Goal: Task Accomplishment & Management: Complete application form

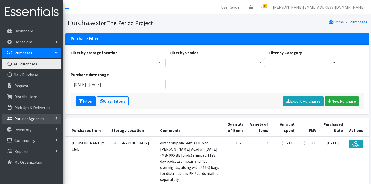
click at [18, 117] on p "Partner Agencies" at bounding box center [29, 118] width 30 height 5
click at [19, 128] on link "All Partners" at bounding box center [31, 130] width 59 height 10
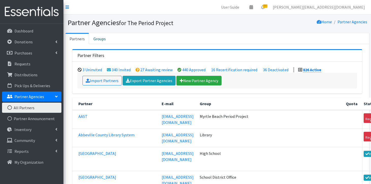
scroll to position [16980, 0]
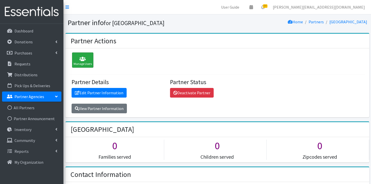
click at [80, 58] on icon at bounding box center [83, 59] width 18 height 5
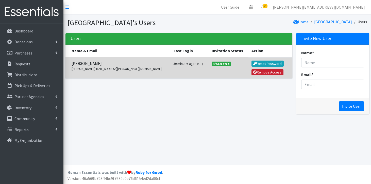
click at [255, 73] on button "Remove Access" at bounding box center [268, 72] width 32 height 6
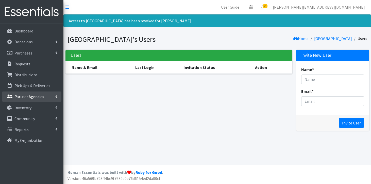
click at [33, 96] on p "Partner Agencies" at bounding box center [29, 96] width 30 height 5
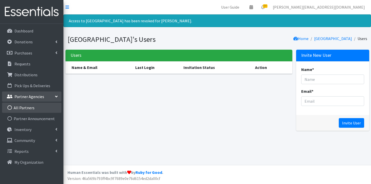
click at [26, 110] on link "All Partners" at bounding box center [31, 108] width 59 height 10
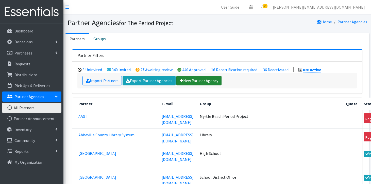
click at [201, 79] on link "New Partner Agency" at bounding box center [198, 81] width 45 height 10
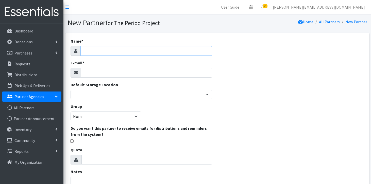
click at [193, 52] on input "Name *" at bounding box center [146, 51] width 132 height 10
type input "[GEOGRAPHIC_DATA] ([GEOGRAPHIC_DATA])"
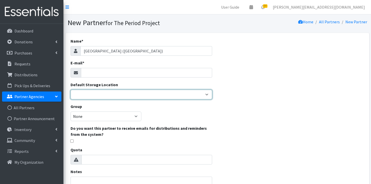
click at [123, 96] on select "[PERSON_NAME] HPP [GEOGRAPHIC_DATA], [GEOGRAPHIC_DATA] [GEOGRAPHIC_DATA] [GEOGR…" at bounding box center [142, 95] width 142 height 10
select select "253"
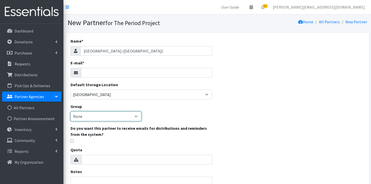
click at [130, 118] on select "None [GEOGRAPHIC_DATA] Unsheltered Support Head Start Library [PERSON_NAME] Fou…" at bounding box center [106, 117] width 71 height 10
select select "129"
click at [129, 73] on input "E-mail *" at bounding box center [146, 73] width 131 height 10
paste input "[PERSON_NAME] <[PERSON_NAME][EMAIL_ADDRESS][PERSON_NAME][DOMAIN_NAME]>"
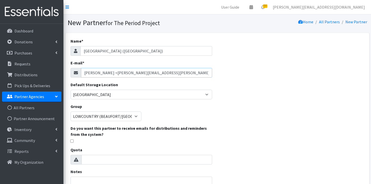
drag, startPoint x: 119, startPoint y: 72, endPoint x: 80, endPoint y: 69, distance: 39.3
click at [80, 69] on div "McCarter, Melinda L <Melinda.Mccarter@beaufort.k12.sc.us" at bounding box center [142, 73] width 142 height 10
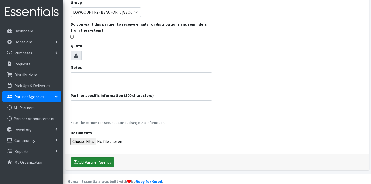
scroll to position [109, 0]
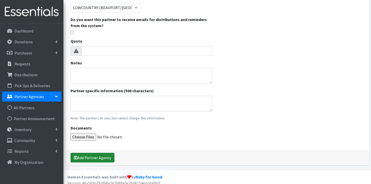
type input "Melinda.Mccarter@beaufort.k12.sc.us"
click at [87, 157] on button "Add Partner Agency" at bounding box center [93, 158] width 44 height 10
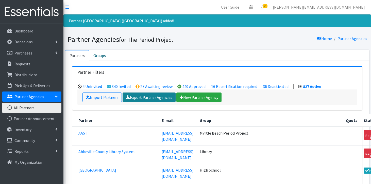
scroll to position [16997, 0]
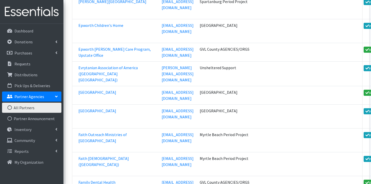
scroll to position [8384, 0]
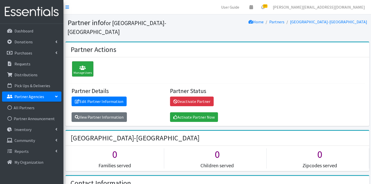
click at [76, 65] on div "Manage Users" at bounding box center [82, 68] width 21 height 15
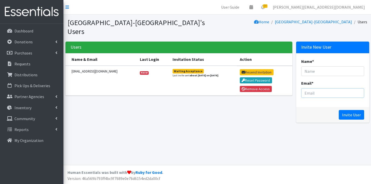
click at [309, 93] on input "Email *" at bounding box center [332, 93] width 63 height 10
paste input "Sophea Tep <step@richland2.org>"
drag, startPoint x: 327, startPoint y: 93, endPoint x: 296, endPoint y: 90, distance: 31.3
click at [296, 90] on div "Invite New User Name * Email * Sophea Tep <step@richland2.org Invite User" at bounding box center [332, 84] width 77 height 85
type input "step@richland2.org"
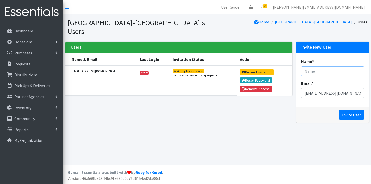
click at [318, 73] on input "Name *" at bounding box center [332, 72] width 63 height 10
paste input "Sophea Tep <"
type input "Sophea Tep"
click at [354, 114] on input "Invite User" at bounding box center [351, 115] width 25 height 10
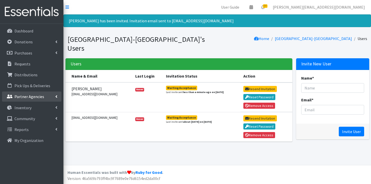
click at [32, 100] on link "Partner Agencies" at bounding box center [31, 97] width 59 height 10
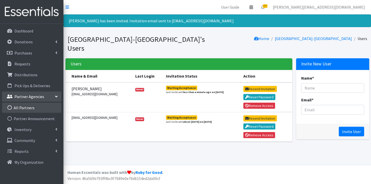
click at [28, 110] on link "All Partners" at bounding box center [31, 108] width 59 height 10
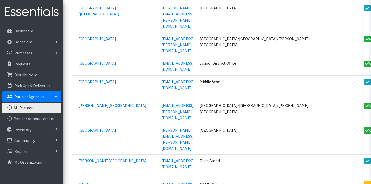
scroll to position [7432, 0]
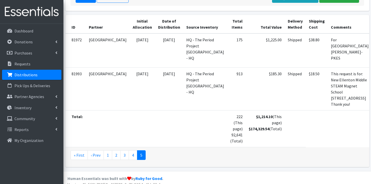
scroll to position [149, 0]
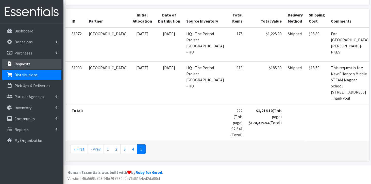
click at [28, 62] on p "Requests" at bounding box center [22, 63] width 16 height 5
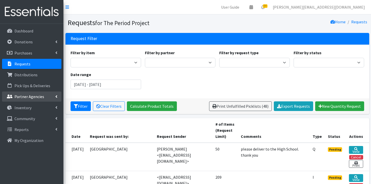
click at [35, 100] on link "Partner Agencies" at bounding box center [31, 97] width 59 height 10
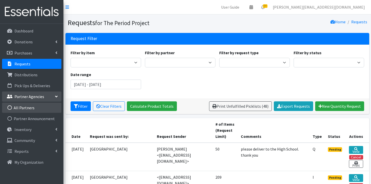
click at [35, 106] on link "All Partners" at bounding box center [31, 108] width 59 height 10
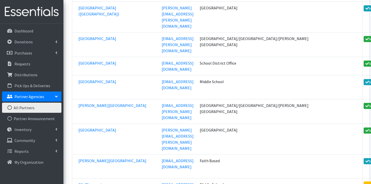
scroll to position [7432, 0]
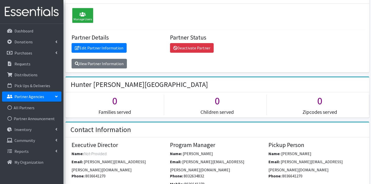
scroll to position [77, 0]
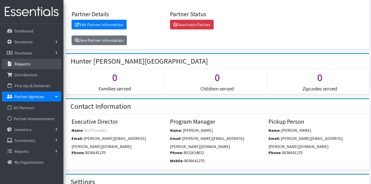
click at [34, 67] on link "Requests" at bounding box center [31, 64] width 59 height 10
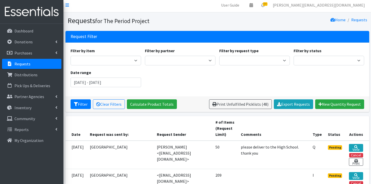
scroll to position [1, 0]
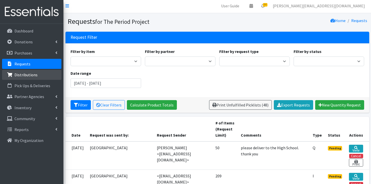
click at [46, 76] on link "Distributions" at bounding box center [31, 75] width 59 height 10
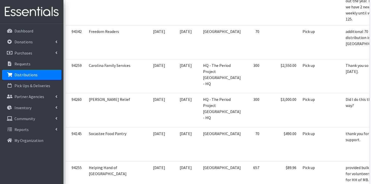
scroll to position [836, 0]
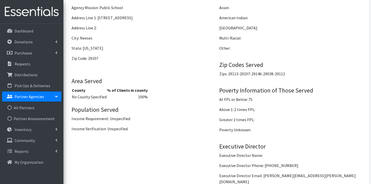
scroll to position [488, 0]
